Goal: Check status

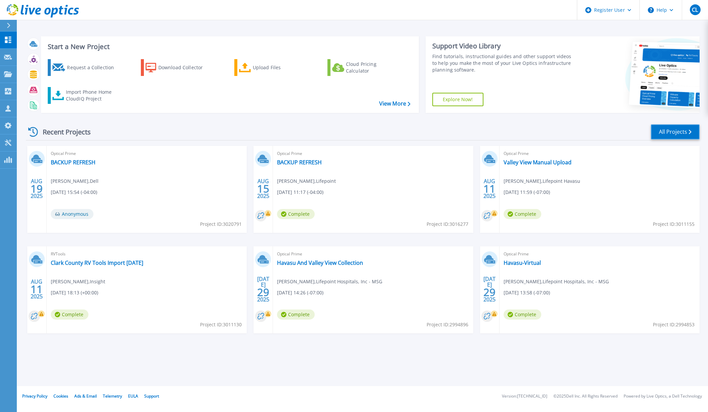
click at [681, 130] on link "All Projects" at bounding box center [674, 131] width 49 height 15
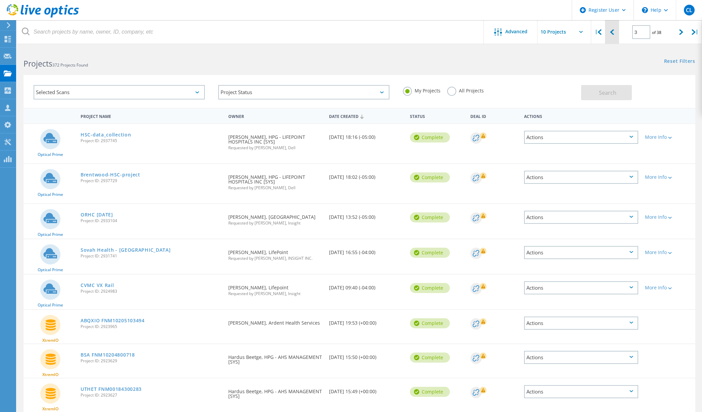
click at [616, 33] on div at bounding box center [612, 32] width 14 height 24
type input "2"
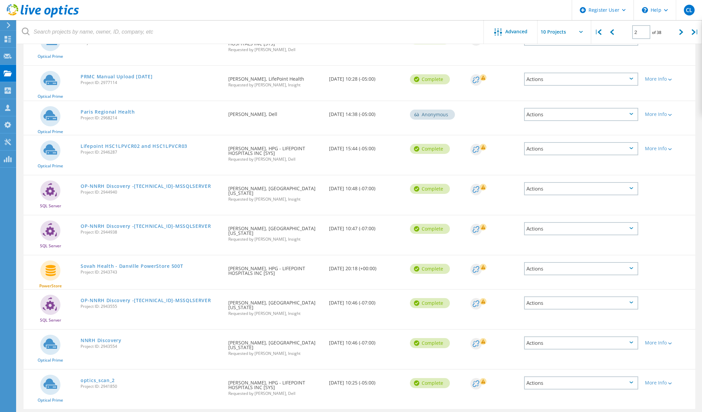
scroll to position [122, 0]
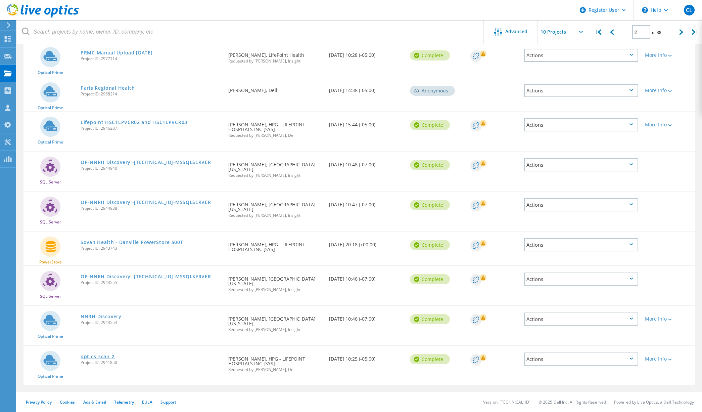
click at [90, 357] on link "optics_scan_2" at bounding box center [98, 356] width 34 height 5
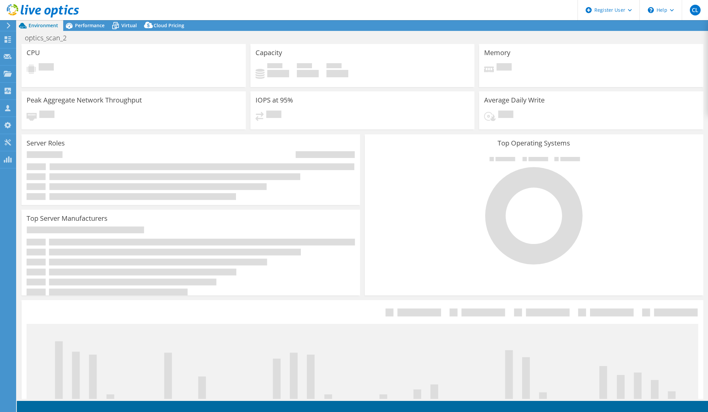
select select "USD"
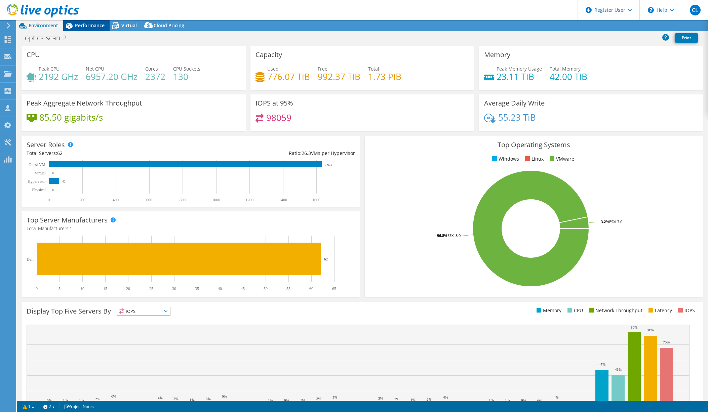
click at [84, 21] on div "Performance" at bounding box center [86, 25] width 46 height 11
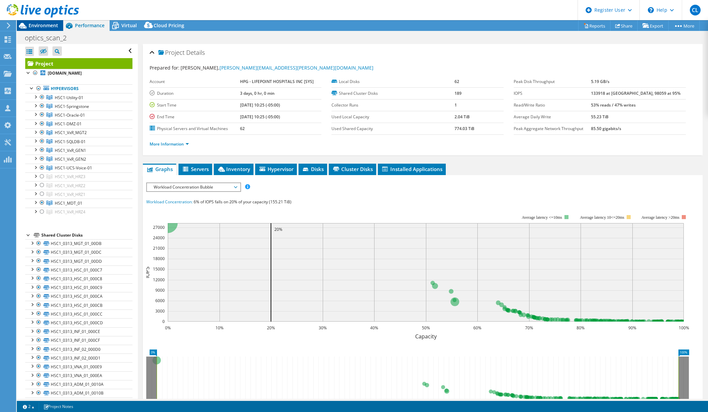
click at [44, 24] on span "Environment" at bounding box center [44, 25] width 30 height 6
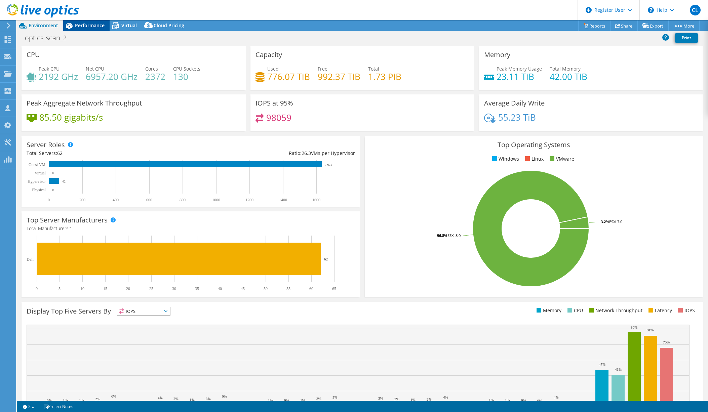
click at [88, 26] on span "Performance" at bounding box center [90, 25] width 30 height 6
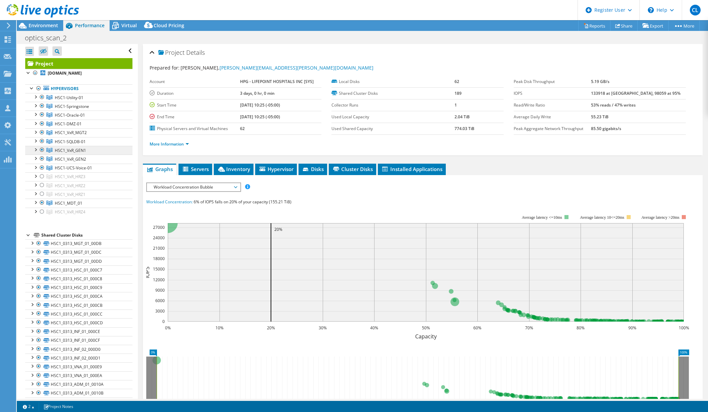
click at [41, 140] on div at bounding box center [42, 141] width 7 height 8
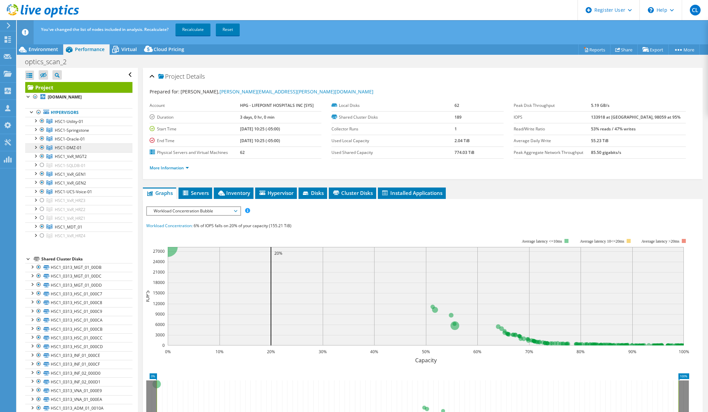
drag, startPoint x: 44, startPoint y: 139, endPoint x: 55, endPoint y: 149, distance: 15.2
click at [44, 139] on div at bounding box center [42, 138] width 7 height 8
drag, startPoint x: 42, startPoint y: 147, endPoint x: 53, endPoint y: 147, distance: 11.4
click at [42, 147] on div at bounding box center [42, 147] width 7 height 8
click at [40, 127] on div at bounding box center [42, 130] width 7 height 8
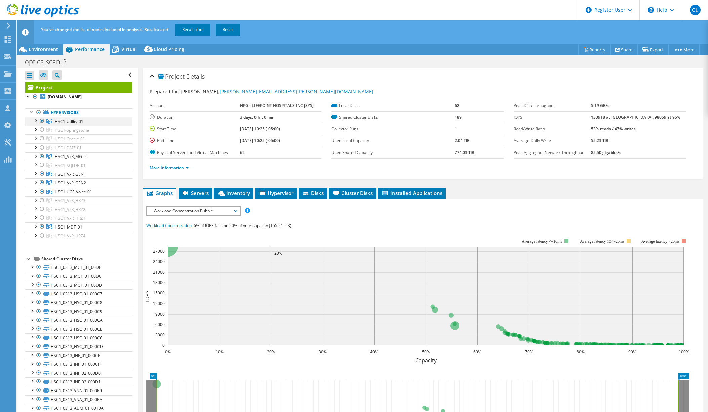
click at [42, 121] on div at bounding box center [42, 121] width 7 height 8
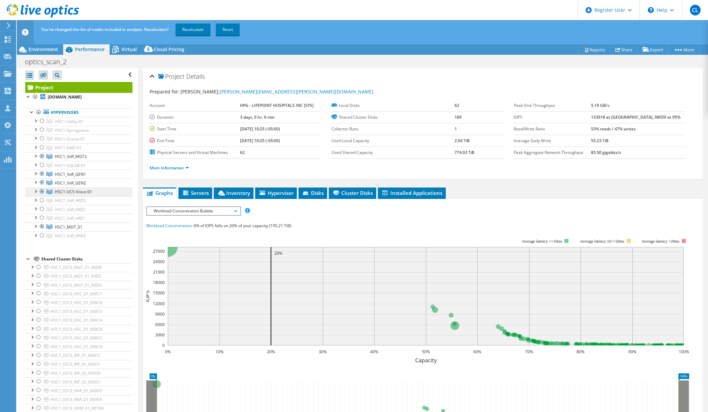
drag, startPoint x: 44, startPoint y: 191, endPoint x: 80, endPoint y: 192, distance: 36.0
click at [44, 191] on div at bounding box center [42, 191] width 7 height 8
click at [42, 226] on div at bounding box center [42, 226] width 7 height 8
drag, startPoint x: 202, startPoint y: 26, endPoint x: 202, endPoint y: 43, distance: 16.5
click at [202, 26] on link "Recalculate" at bounding box center [192, 30] width 35 height 12
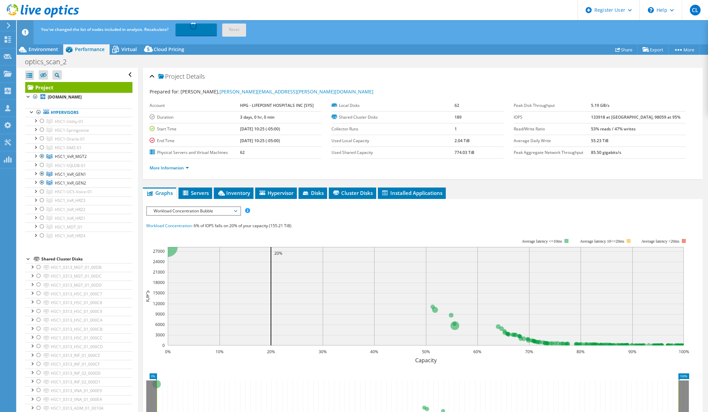
click at [398, 211] on div "IOPS Disk Throughput IO Size Latency Queue Depth CPU Percentage Memory Page Fau…" at bounding box center [422, 210] width 553 height 9
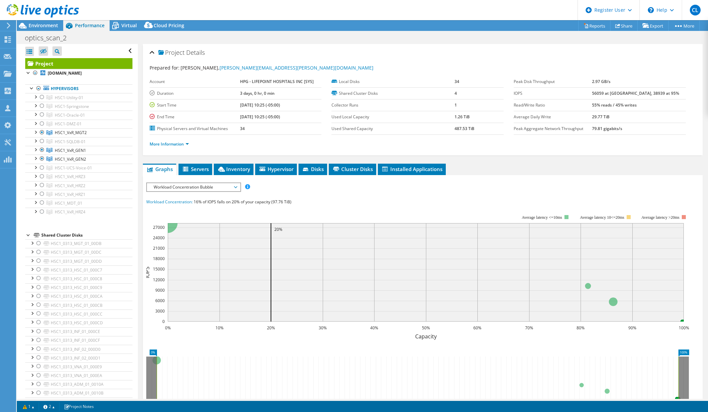
click at [431, 195] on div "IOPS Disk Throughput IO Size Latency Queue Depth CPU Percentage Memory Page Fau…" at bounding box center [422, 306] width 553 height 249
click at [437, 202] on div "Workload Concentration: 16% of IOPS falls on 20% of your capacity (97.76 TiB)" at bounding box center [422, 201] width 553 height 7
click at [490, 202] on div "Workload Concentration: 16% of IOPS falls on 20% of your capacity (97.76 TiB)" at bounding box center [422, 201] width 553 height 7
click at [410, 197] on div "IOPS Disk Throughput IO Size Latency Queue Depth CPU Percentage Memory Page Fau…" at bounding box center [422, 306] width 553 height 249
